Goal: Transaction & Acquisition: Download file/media

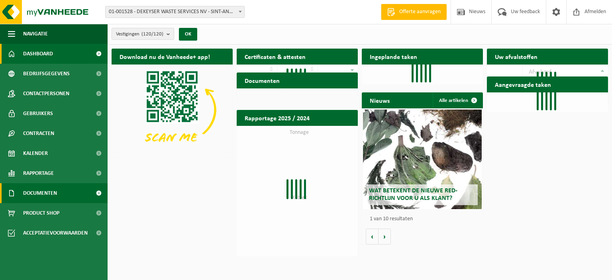
click at [27, 188] on span "Documenten" at bounding box center [40, 193] width 34 height 20
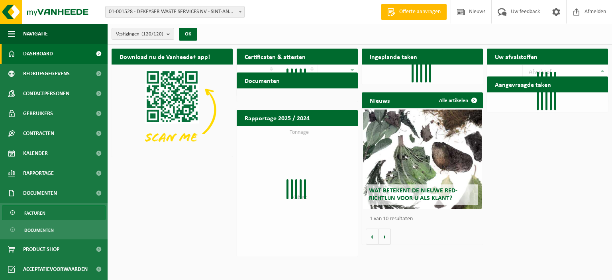
click at [40, 212] on span "Facturen" at bounding box center [34, 213] width 21 height 15
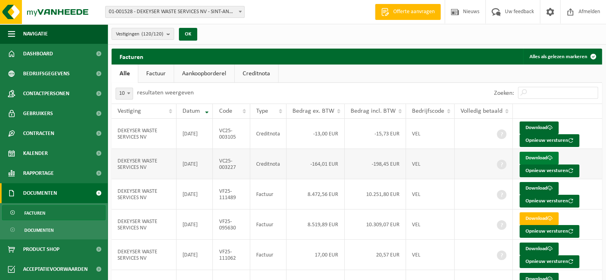
click at [534, 153] on link "Download" at bounding box center [539, 158] width 39 height 13
click at [533, 127] on link "Download" at bounding box center [539, 128] width 39 height 13
